Goal: Task Accomplishment & Management: Manage account settings

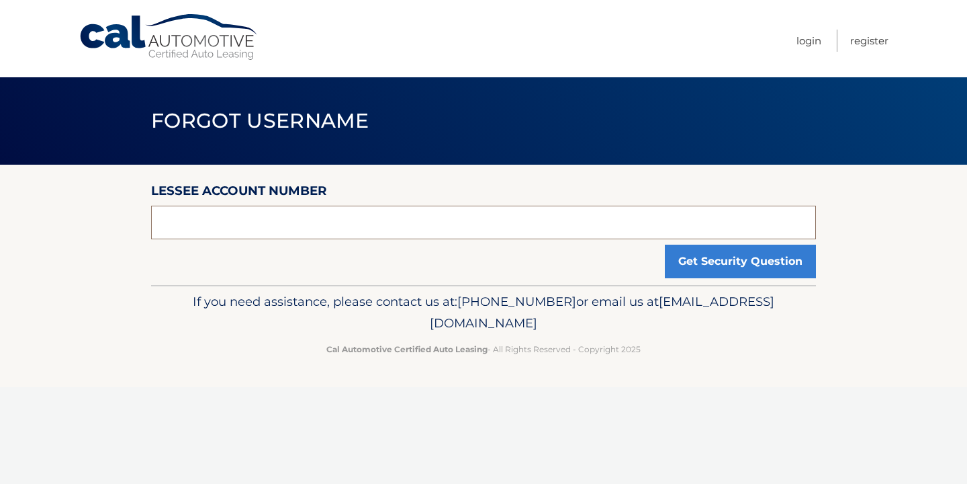
click at [616, 230] on input "text" at bounding box center [483, 223] width 665 height 34
drag, startPoint x: 262, startPoint y: 42, endPoint x: 128, endPoint y: 33, distance: 134.7
click at [128, 33] on div "Cal Automotive Menu Login Register" at bounding box center [483, 38] width 967 height 77
click at [807, 40] on link "Login" at bounding box center [809, 41] width 25 height 22
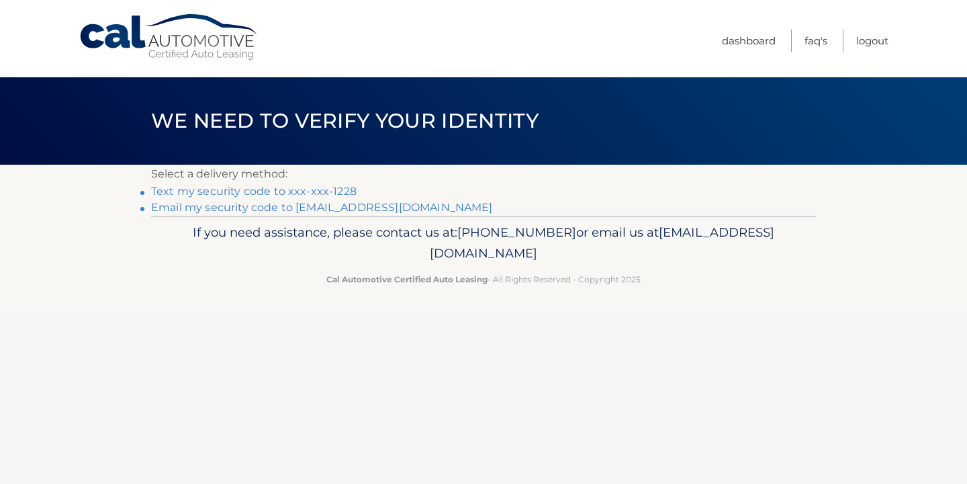
click at [222, 191] on link "Text my security code to xxx-xxx-1228" at bounding box center [254, 191] width 206 height 13
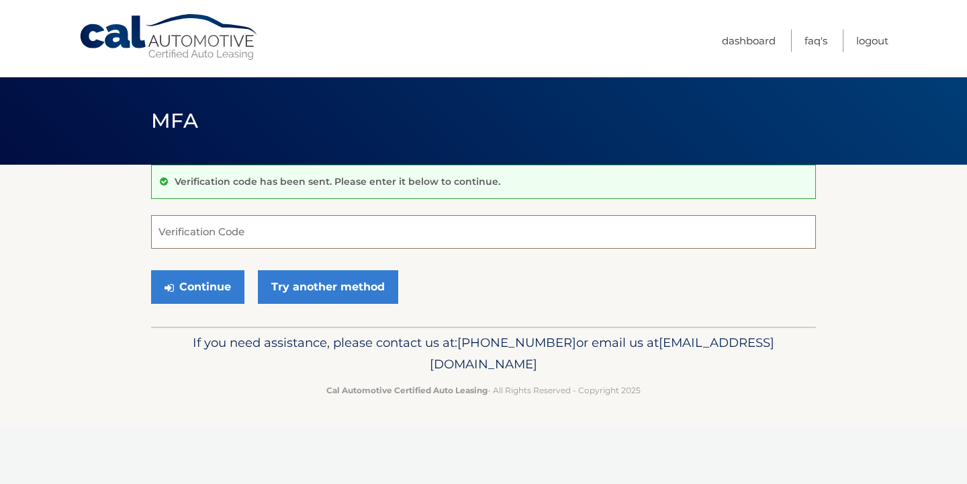
click at [288, 231] on input "Verification Code" at bounding box center [483, 232] width 665 height 34
type input "262060"
click at [212, 288] on button "Continue" at bounding box center [197, 287] width 93 height 34
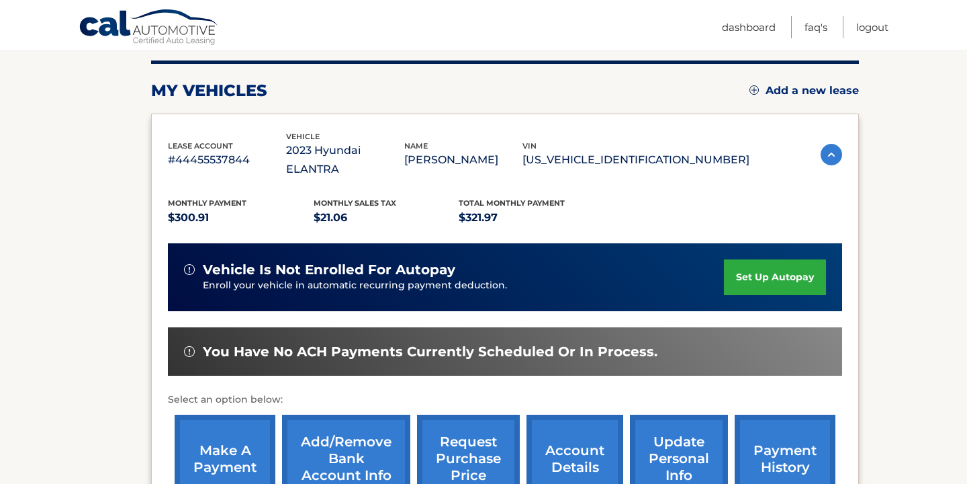
scroll to position [202, 0]
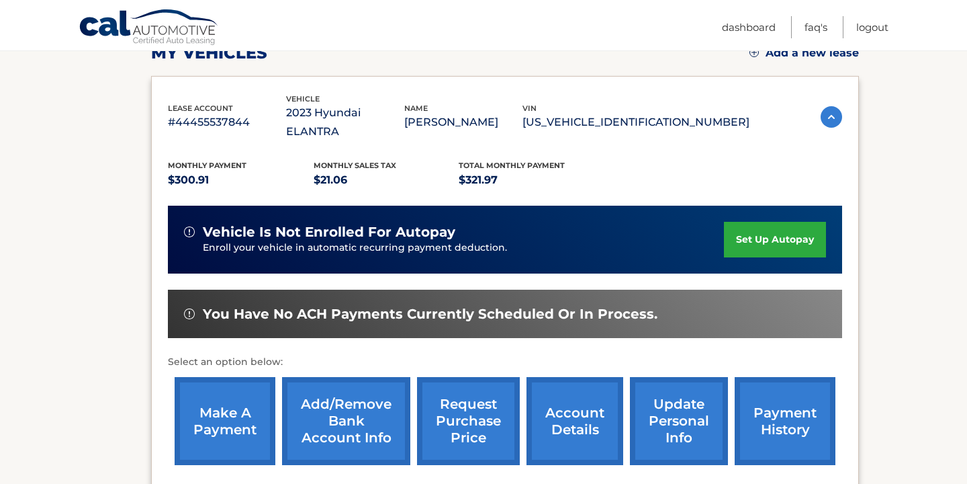
click at [239, 402] on link "make a payment" at bounding box center [225, 421] width 101 height 88
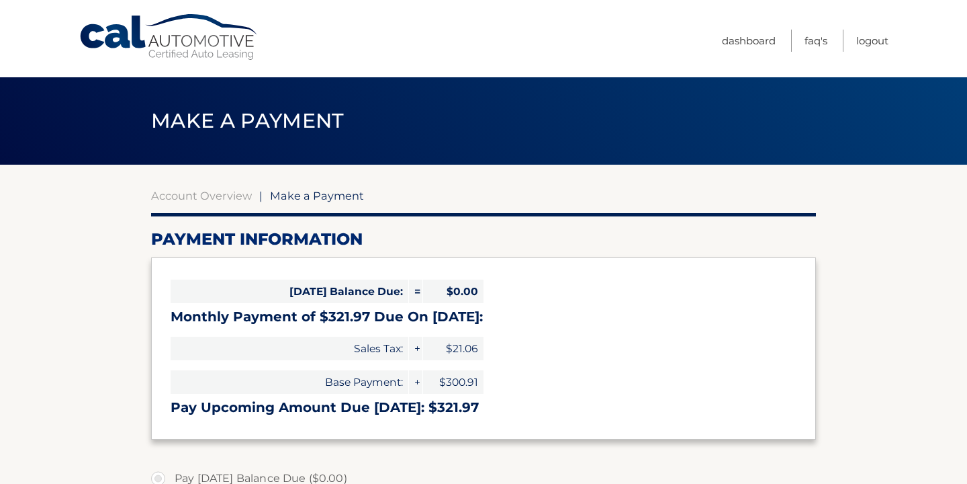
select select "MDA0YWMxODctNGIzYi00NjcyLWJhNjktNTIwNGI4YjIxNGU3"
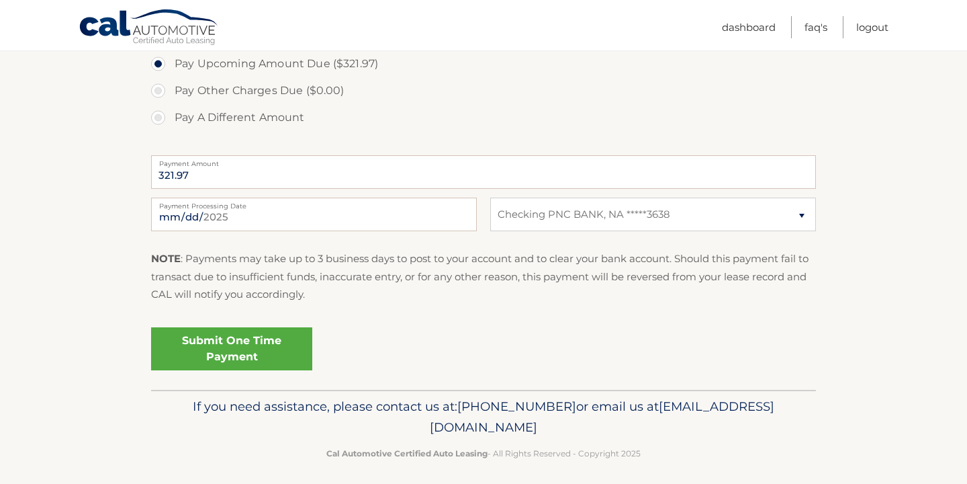
scroll to position [476, 0]
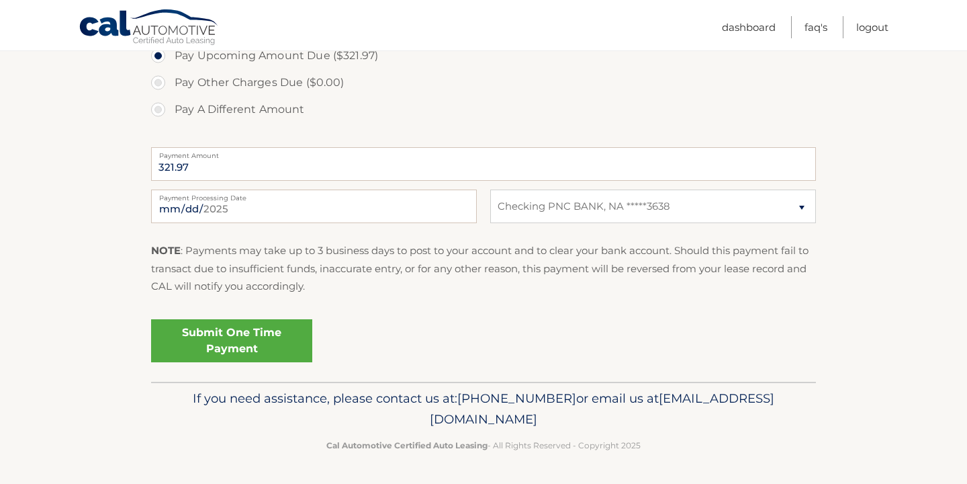
click at [255, 352] on link "Submit One Time Payment" at bounding box center [231, 340] width 161 height 43
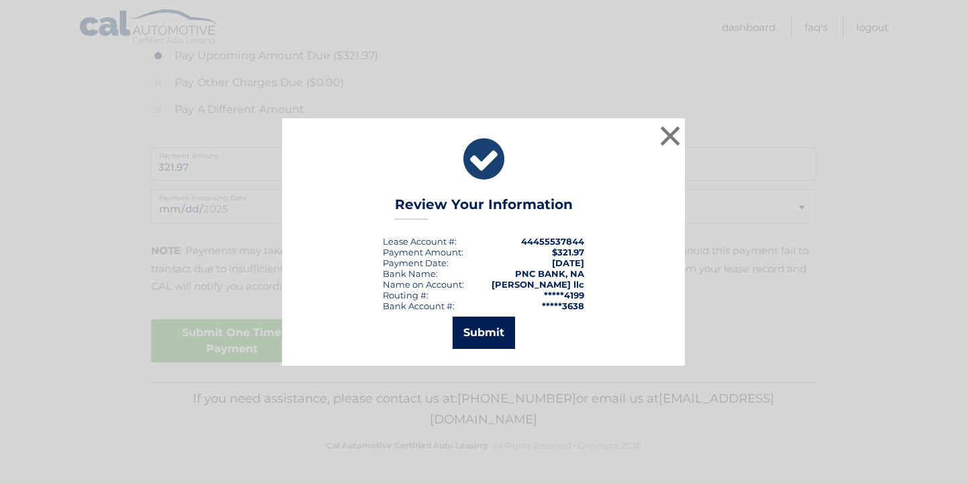
click at [504, 329] on button "Submit" at bounding box center [484, 332] width 62 height 32
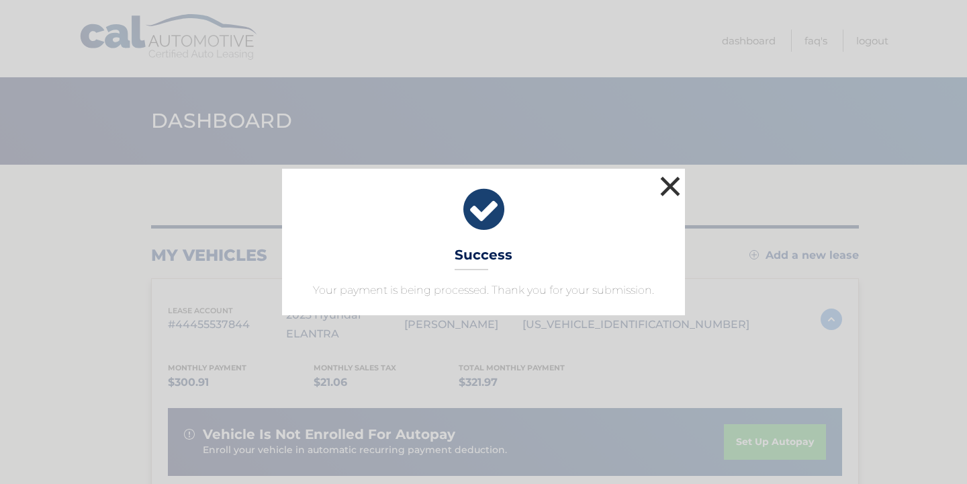
click at [666, 190] on button "×" at bounding box center [670, 186] width 27 height 27
